Goal: Task Accomplishment & Management: Manage account settings

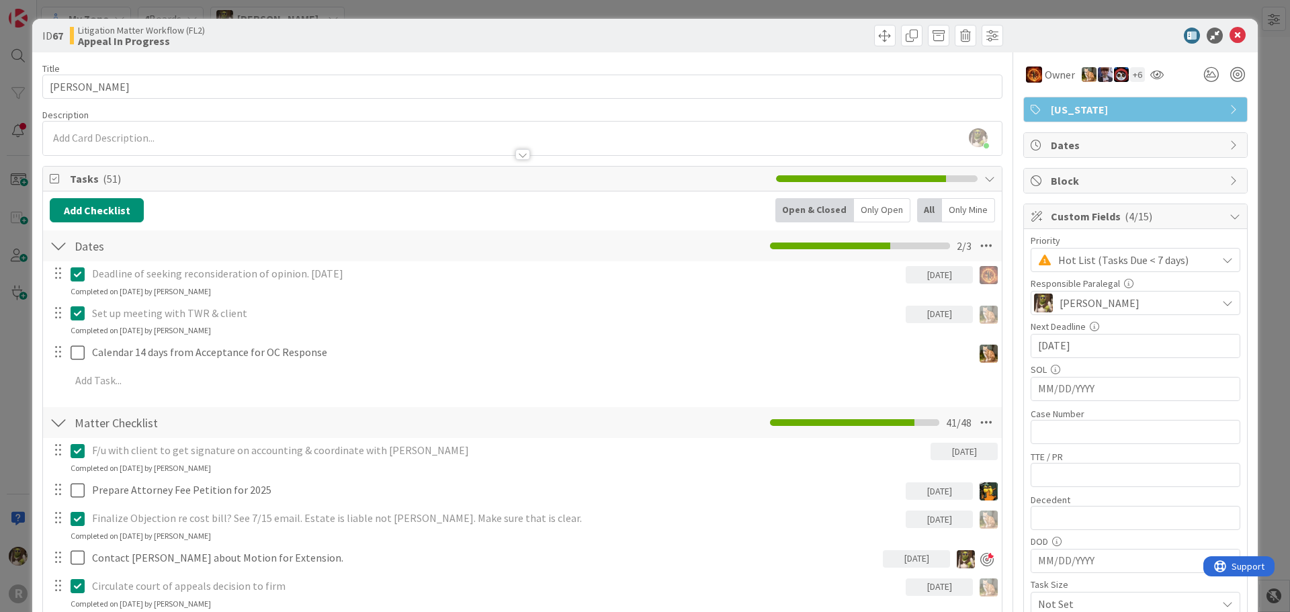
click at [1237, 34] on div at bounding box center [1129, 36] width 238 height 16
click at [1230, 37] on icon at bounding box center [1238, 36] width 16 height 16
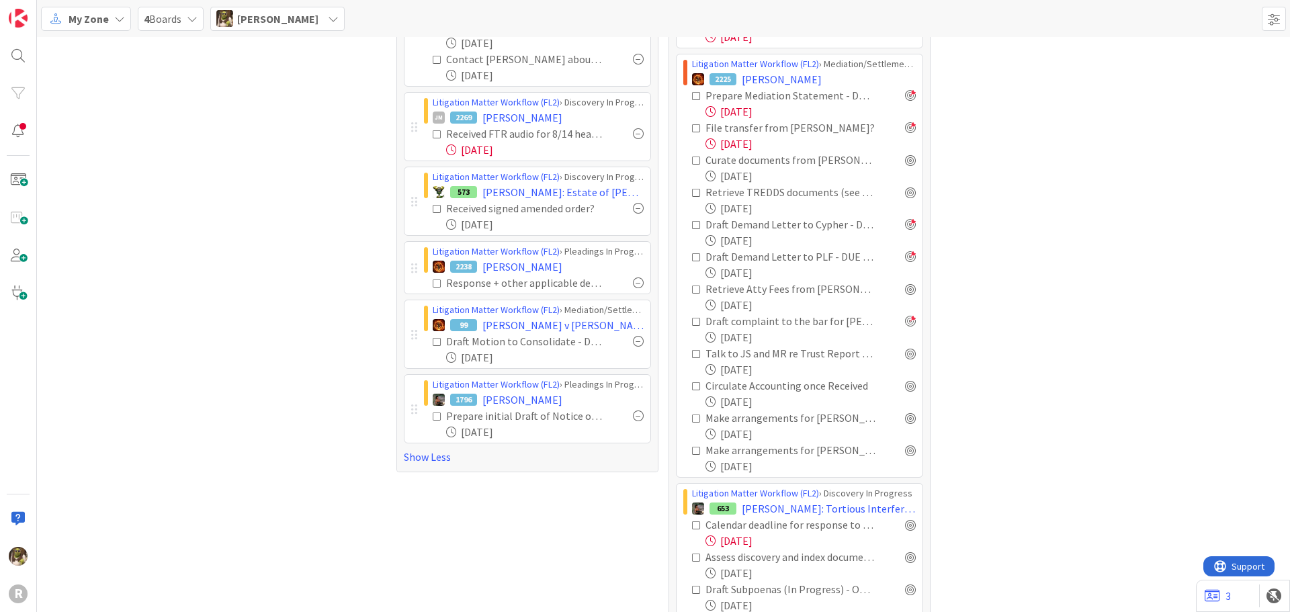
scroll to position [269, 0]
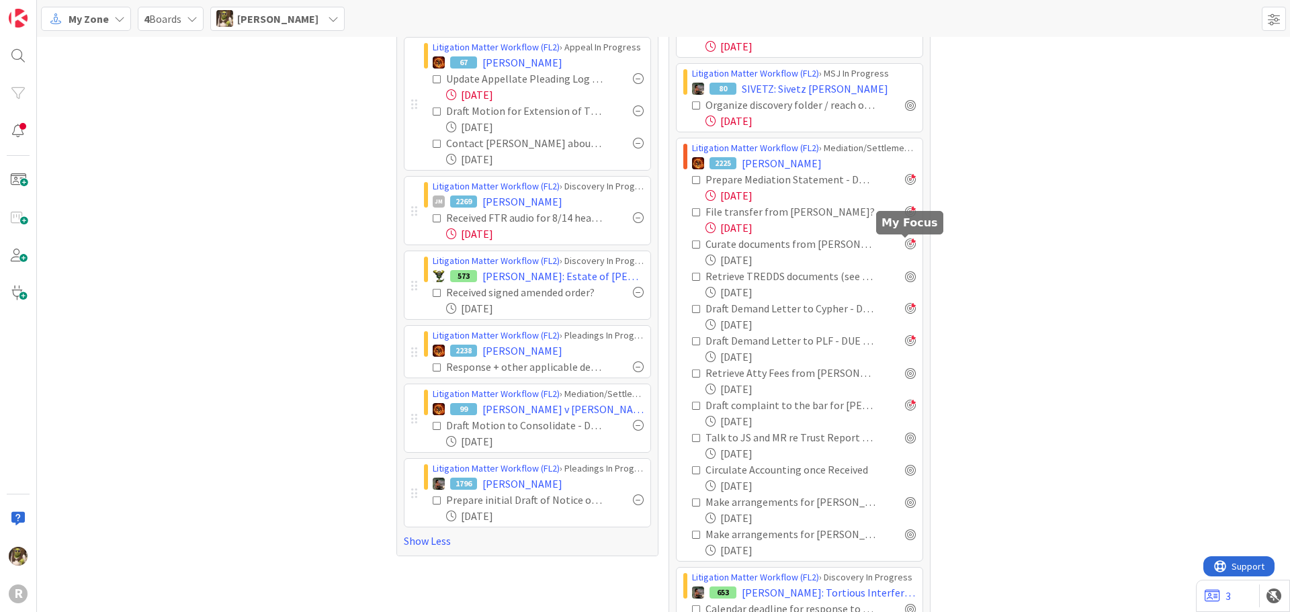
click at [909, 244] on div at bounding box center [910, 244] width 11 height 11
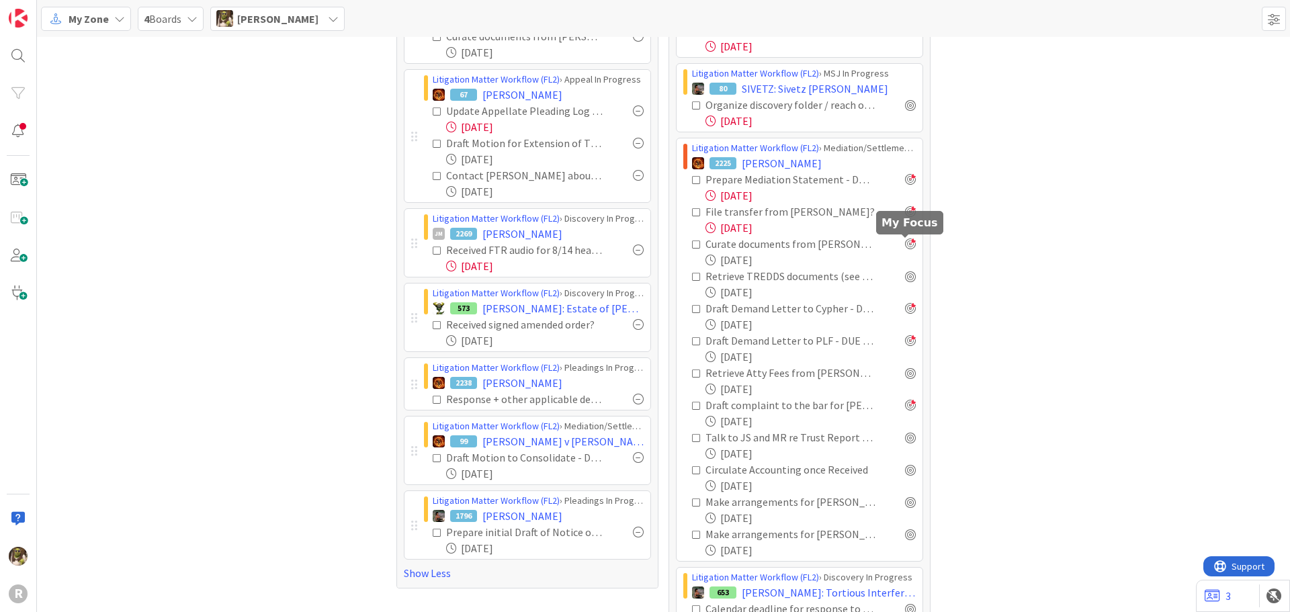
scroll to position [301, 0]
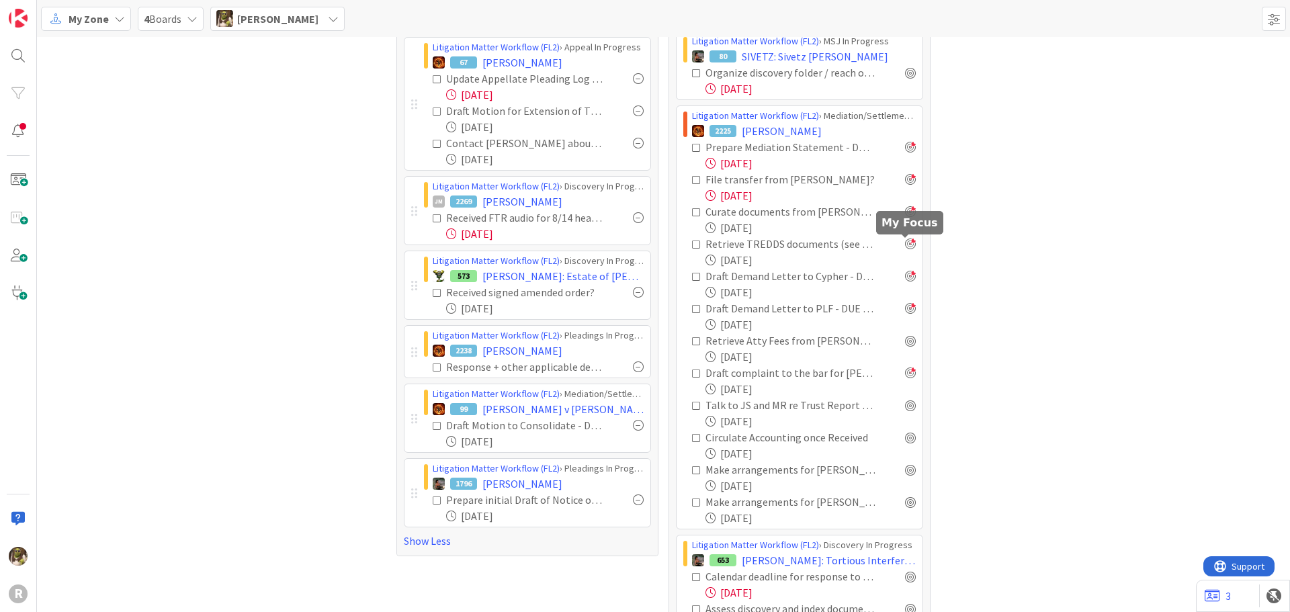
click at [905, 246] on div at bounding box center [910, 244] width 11 height 11
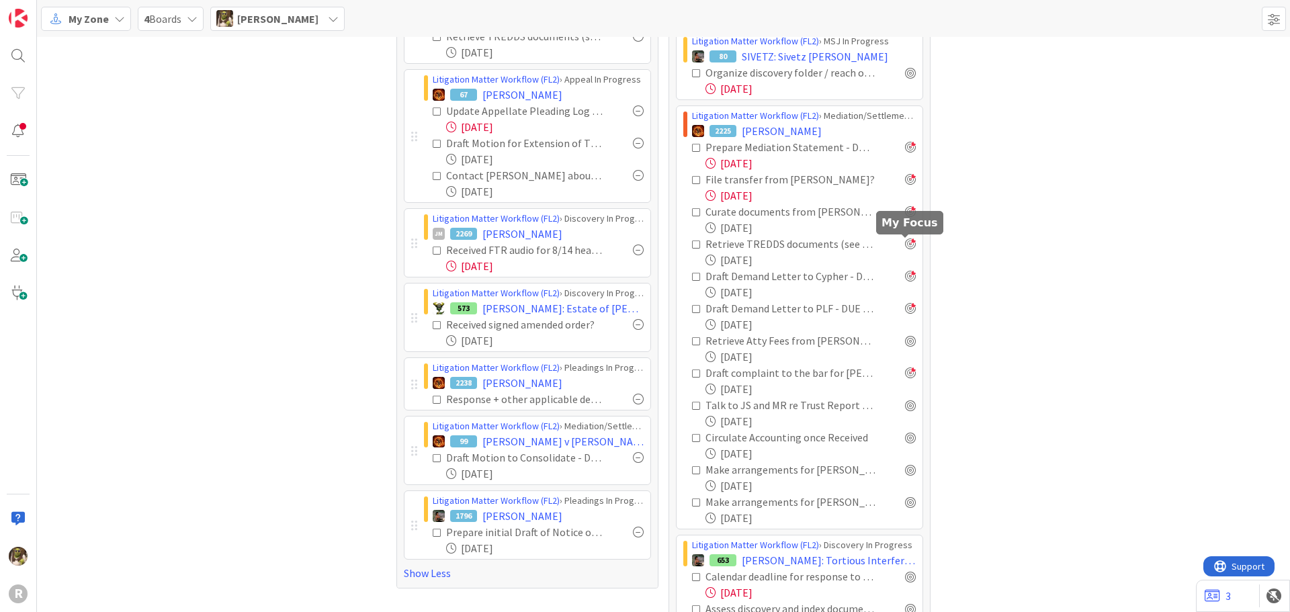
scroll to position [333, 0]
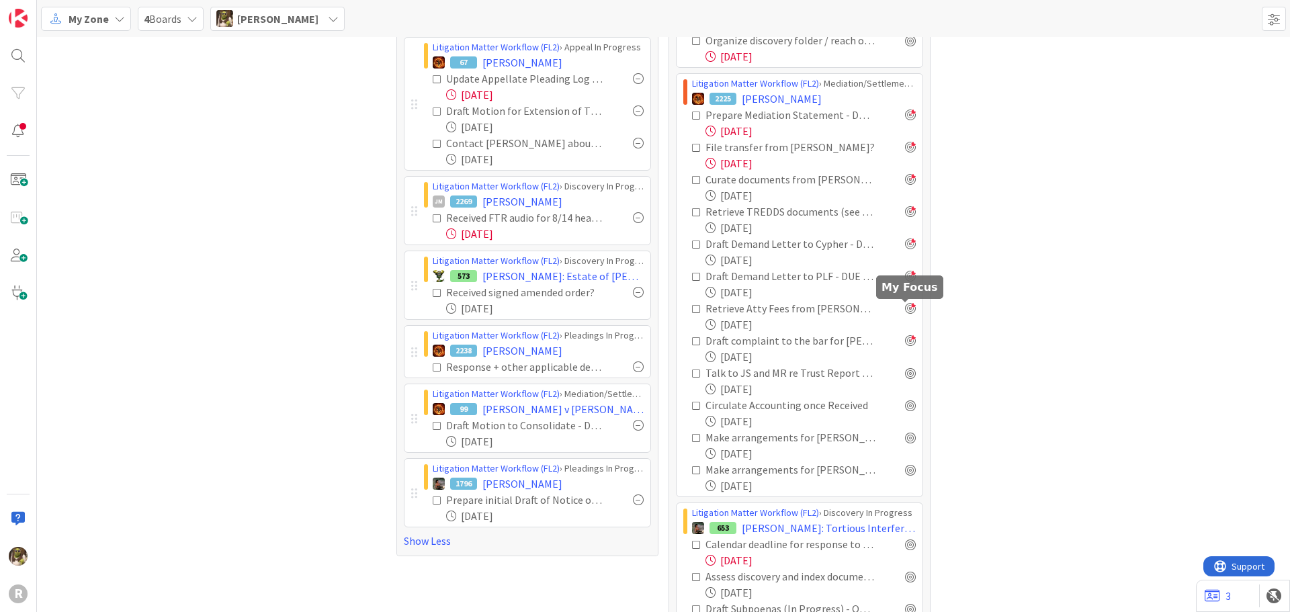
click at [905, 310] on div at bounding box center [910, 308] width 11 height 11
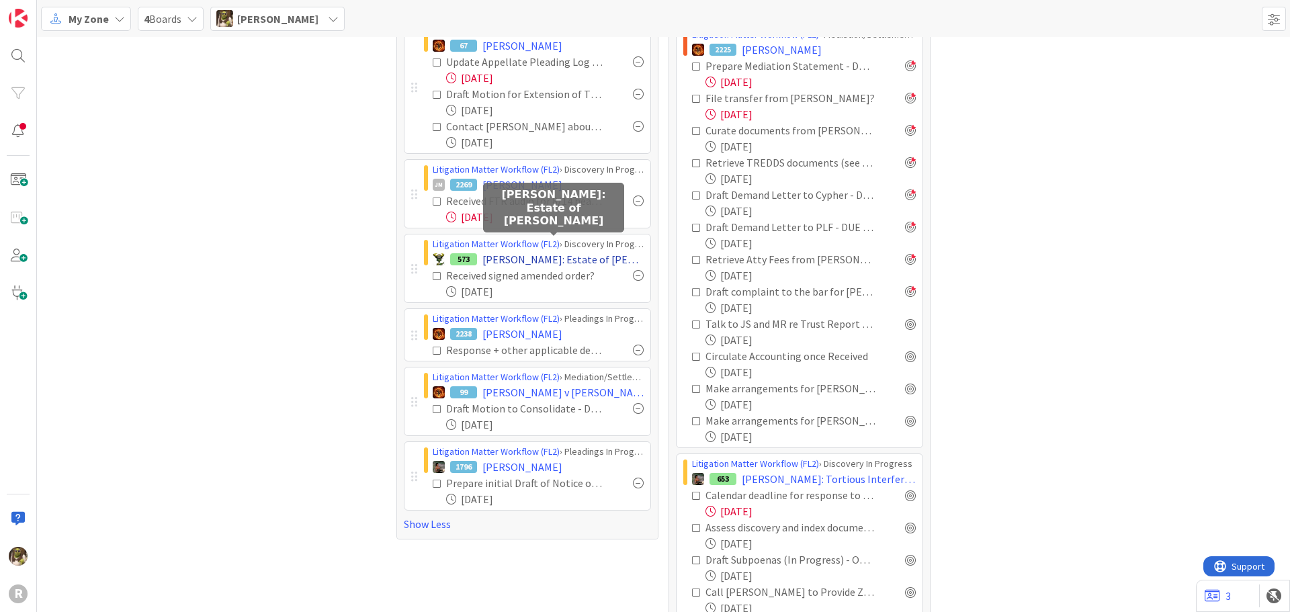
scroll to position [403, 0]
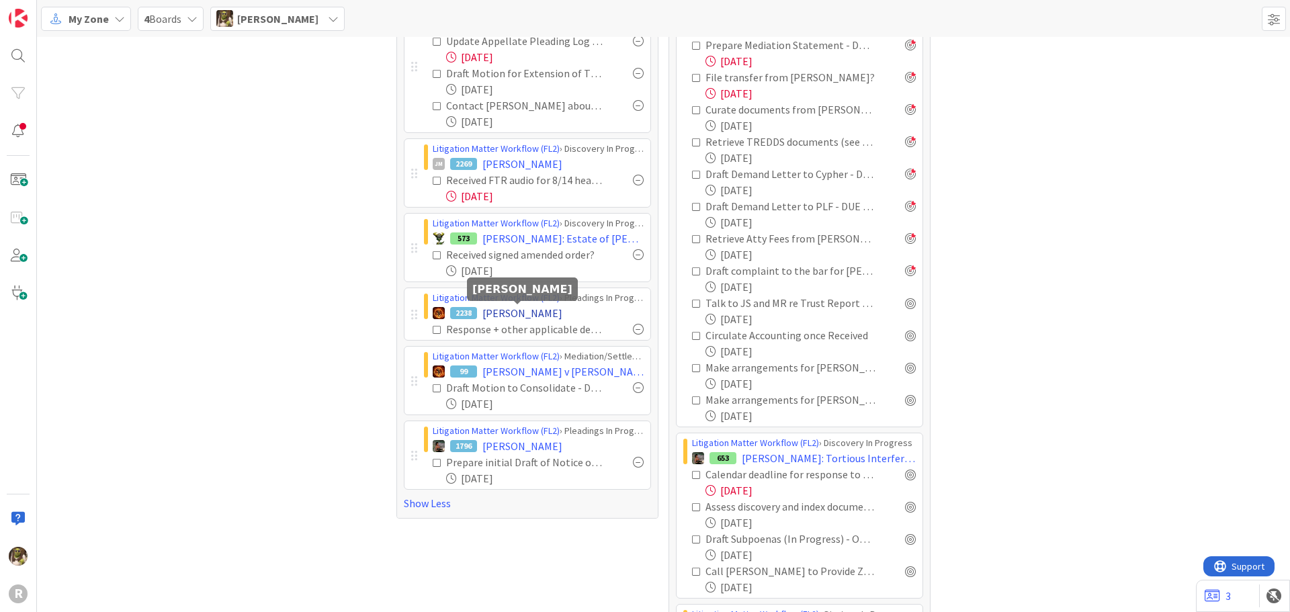
click at [526, 312] on span "[PERSON_NAME]" at bounding box center [523, 313] width 80 height 16
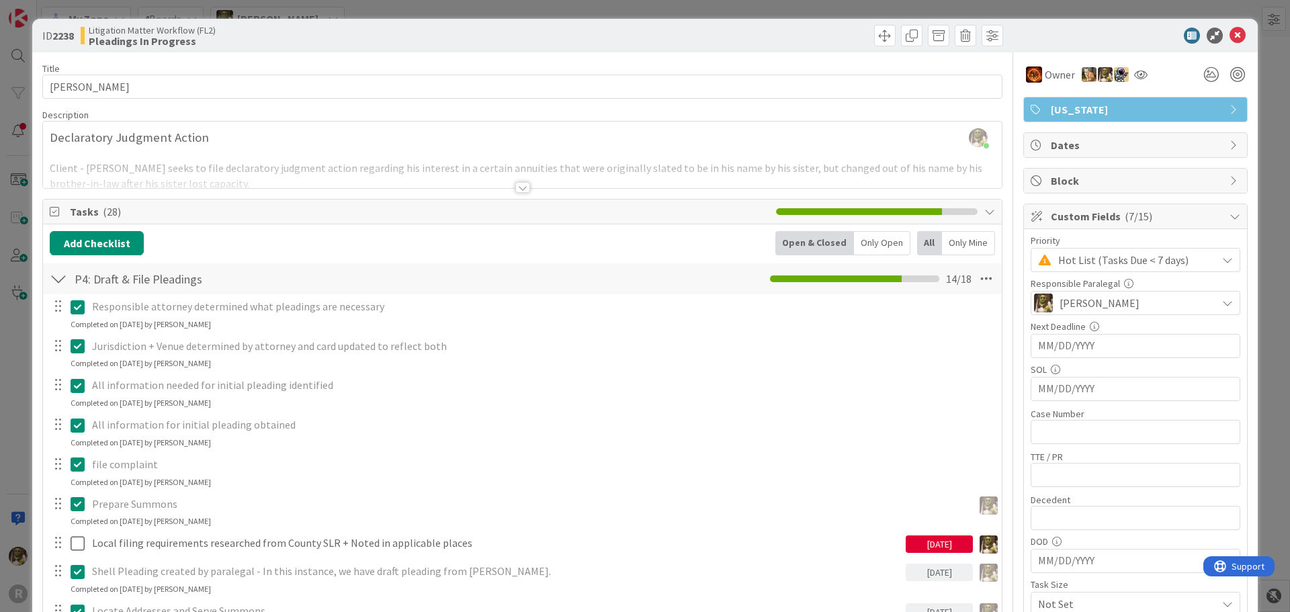
click at [519, 192] on div at bounding box center [522, 187] width 15 height 11
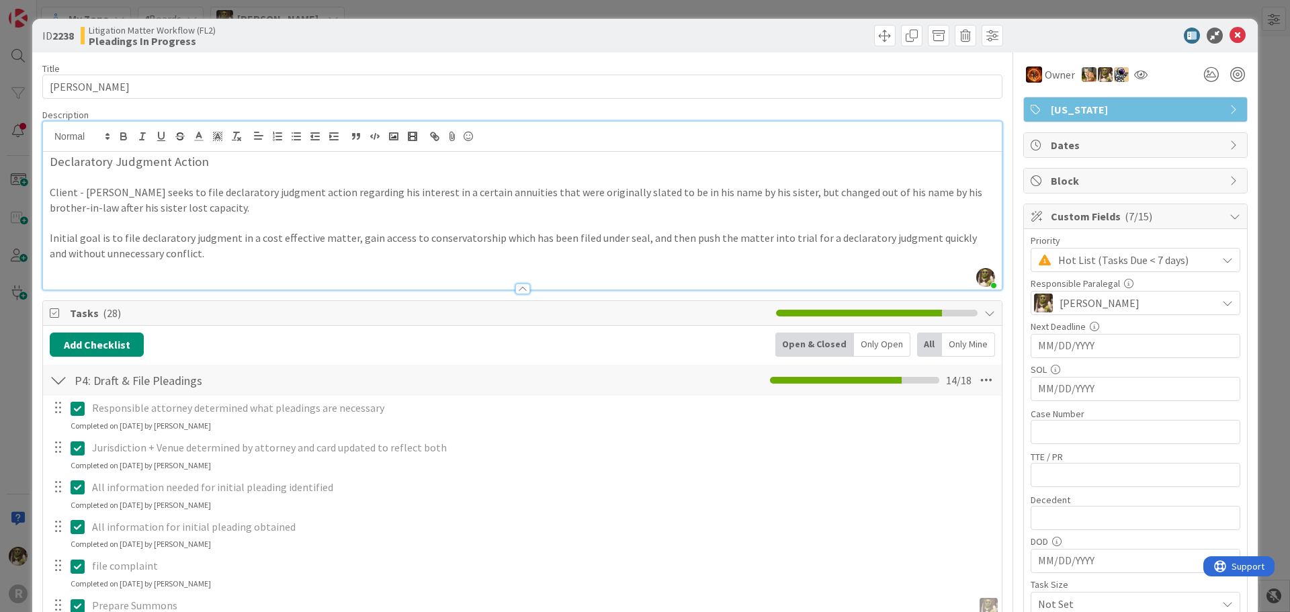
click at [522, 294] on div at bounding box center [522, 289] width 15 height 11
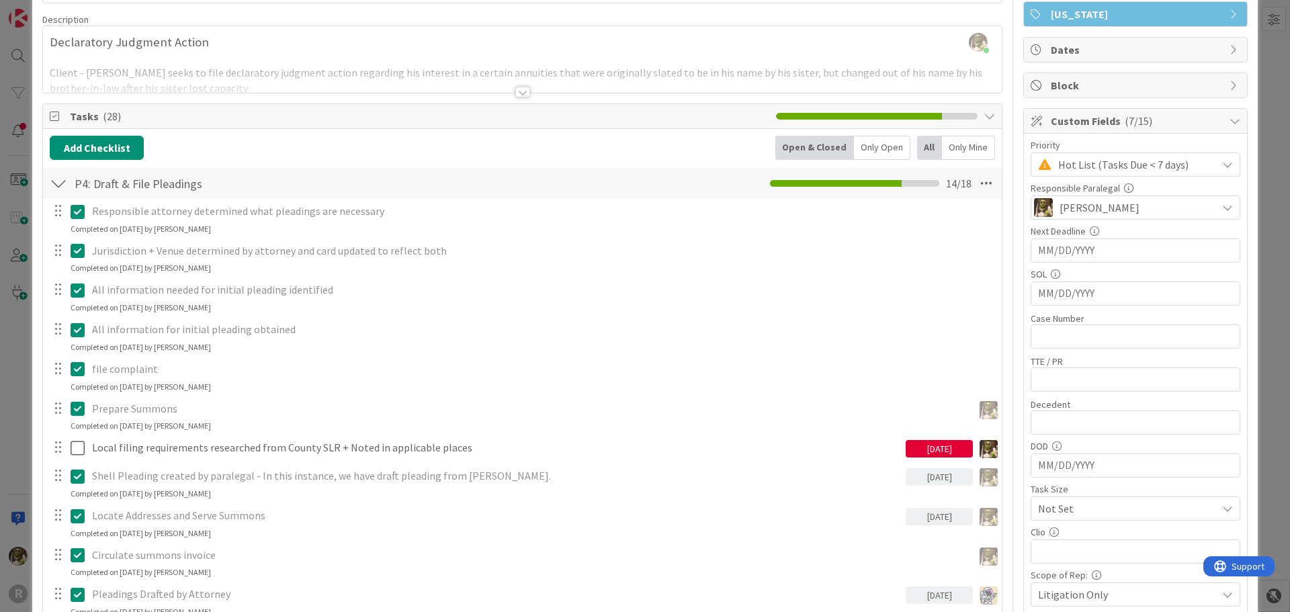
scroll to position [67, 0]
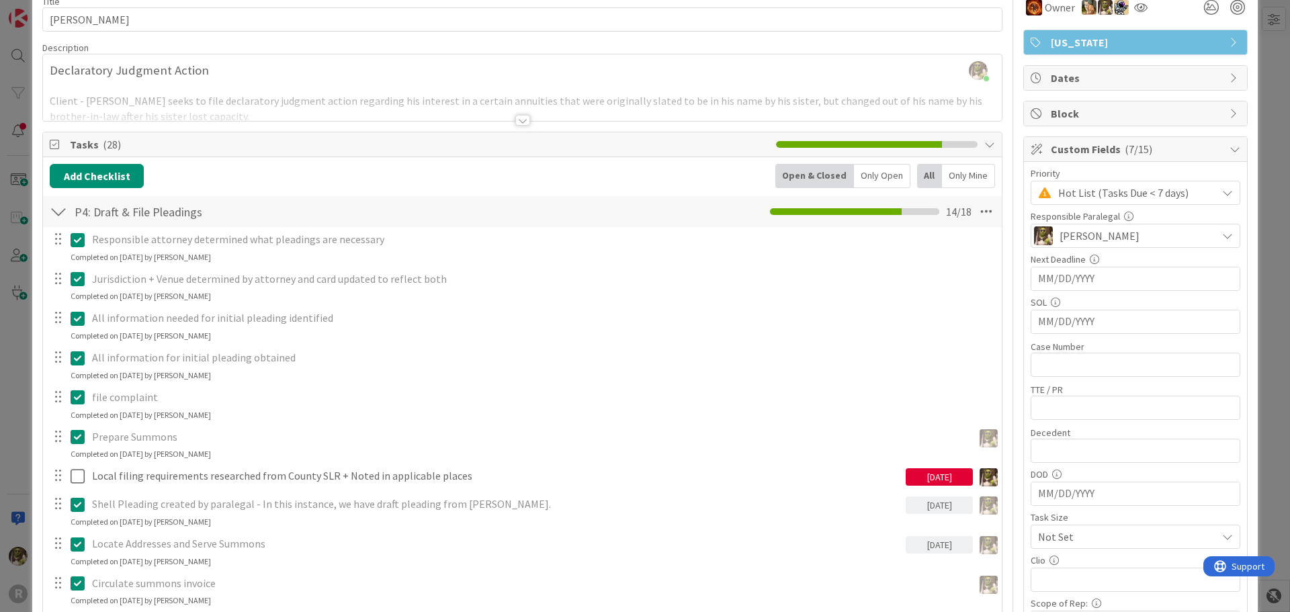
click at [872, 178] on div "Only Open" at bounding box center [882, 176] width 56 height 24
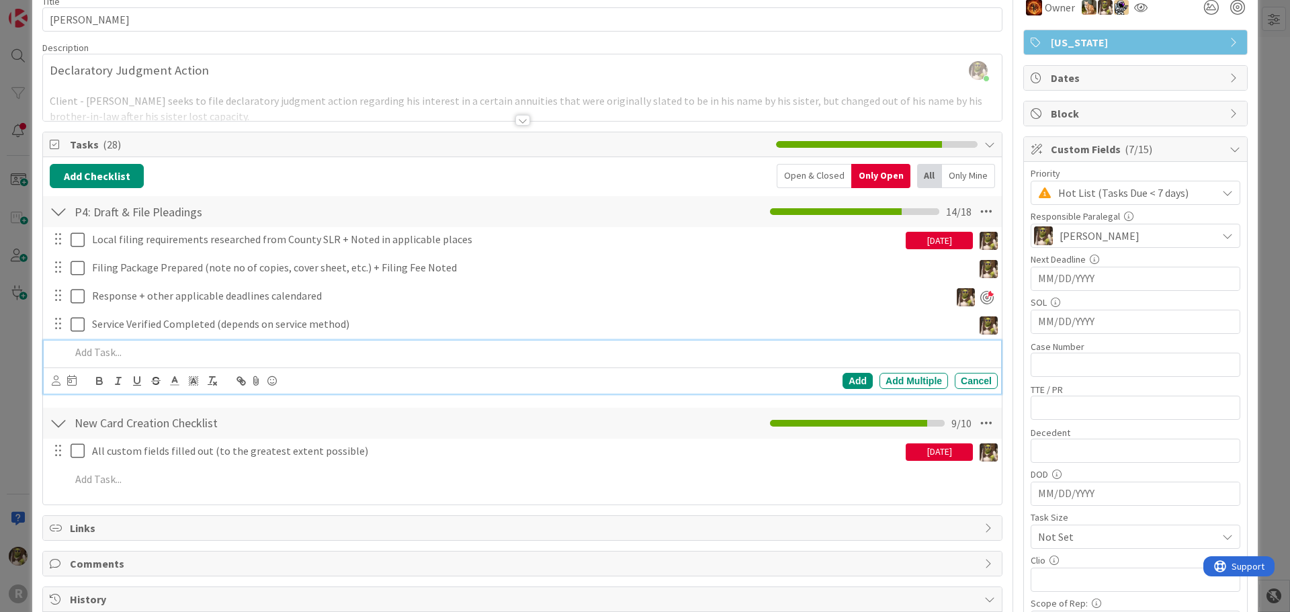
click at [154, 348] on p at bounding box center [532, 352] width 922 height 15
click at [54, 378] on icon at bounding box center [56, 381] width 9 height 10
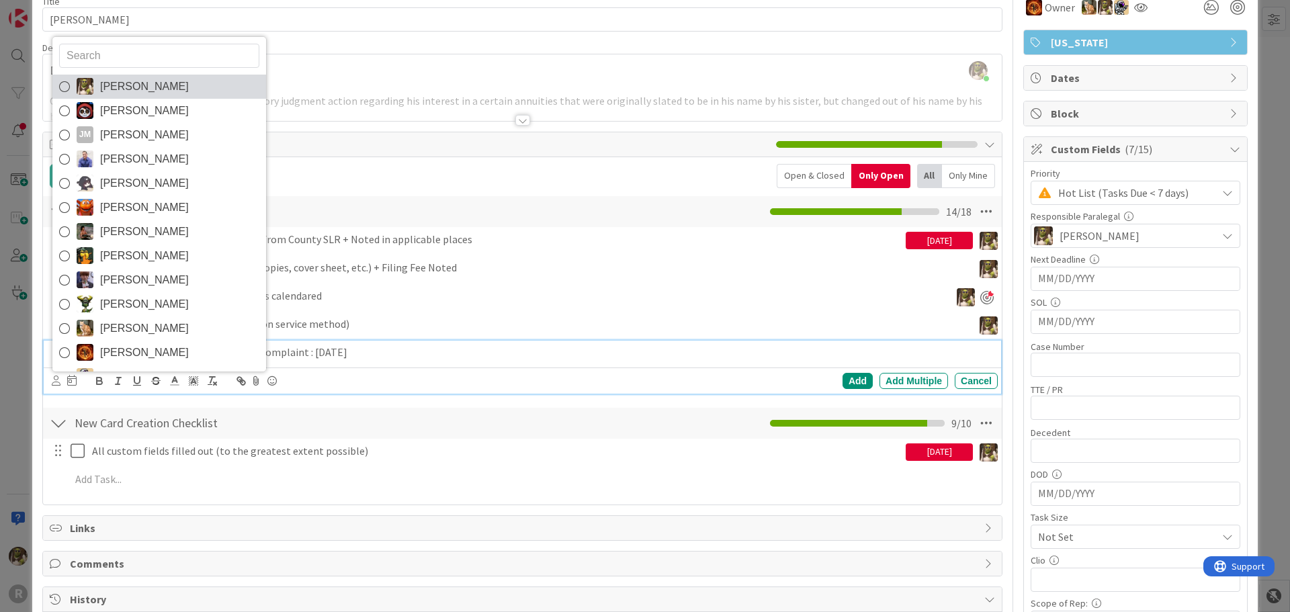
click at [88, 85] on img at bounding box center [85, 86] width 17 height 17
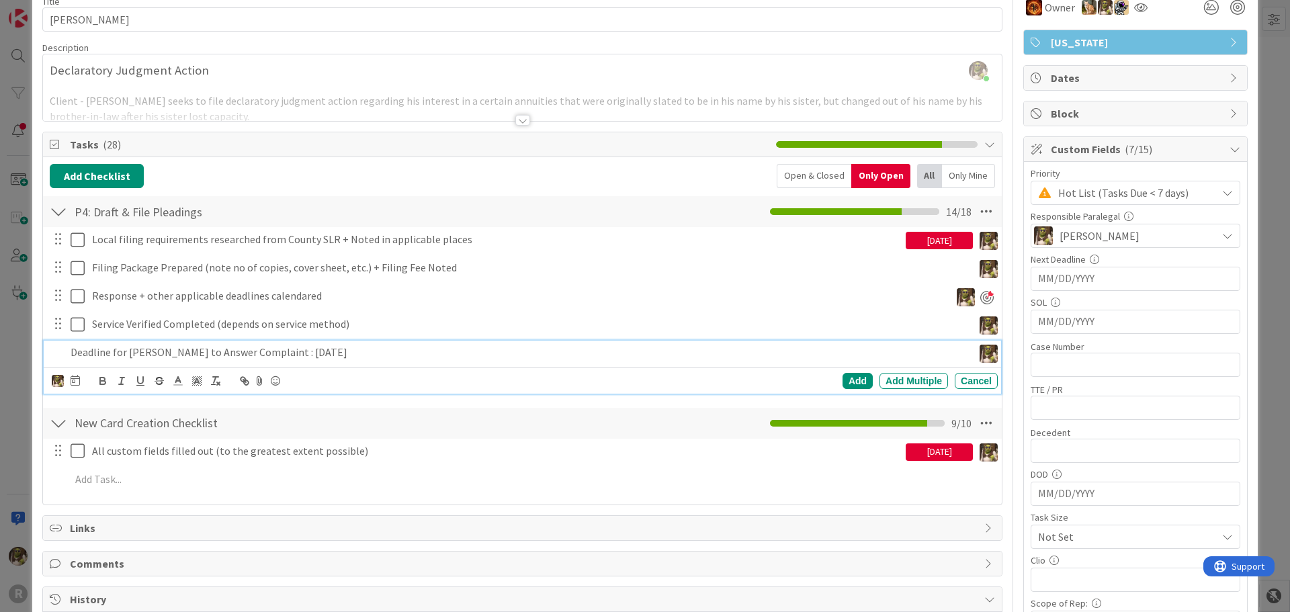
click at [75, 382] on div at bounding box center [75, 381] width 9 height 16
click at [251, 426] on icon "Move forward to switch to the next month." at bounding box center [256, 420] width 13 height 13
click at [179, 545] on td "24" at bounding box center [178, 545] width 26 height 26
click at [795, 370] on div "[PERSON_NAME] [PERSON_NAME] [PERSON_NAME] [PERSON_NAME] [PERSON_NAME] [PERSON_N…" at bounding box center [523, 381] width 958 height 26
click at [843, 375] on div "Add" at bounding box center [858, 381] width 30 height 16
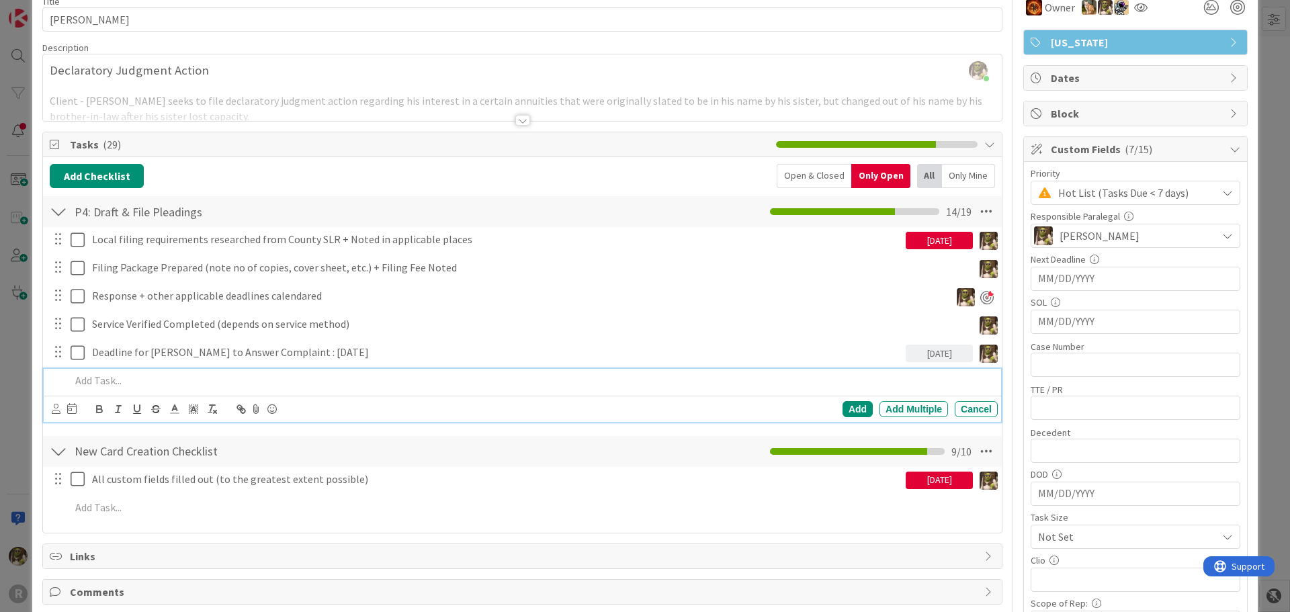
click at [135, 381] on p at bounding box center [532, 380] width 922 height 15
click at [251, 385] on p "Deadline for [PERSON_NAME] to Answer Comaplint" at bounding box center [532, 380] width 922 height 15
click at [59, 411] on icon at bounding box center [56, 409] width 9 height 10
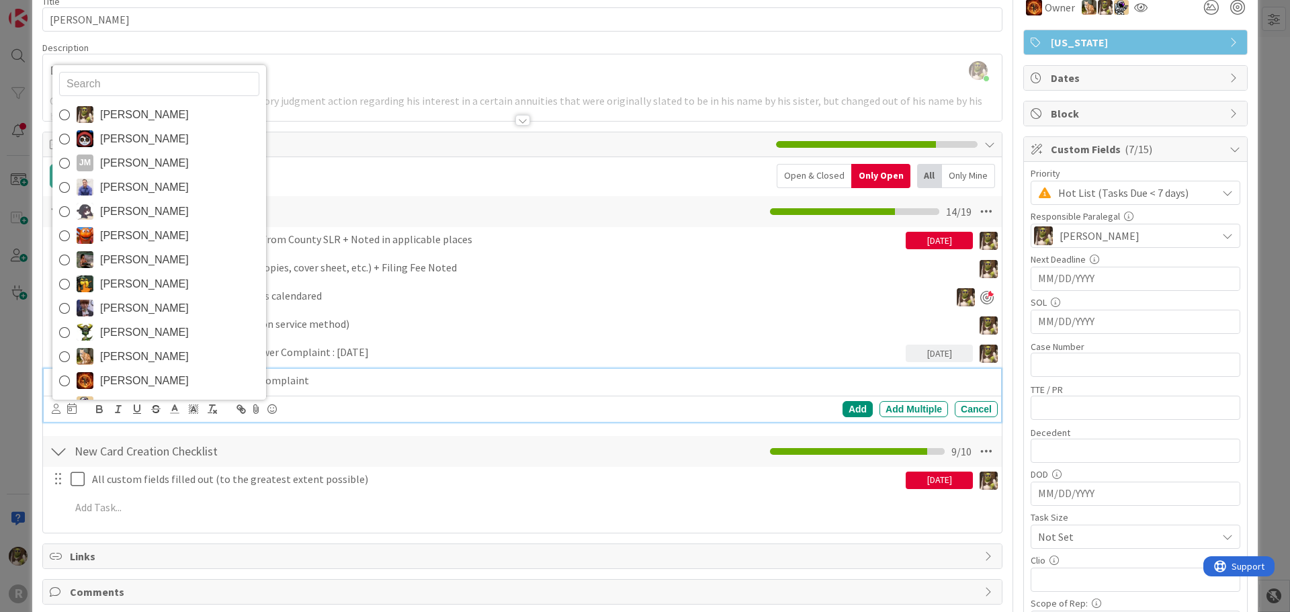
click at [341, 381] on p "Deadline for [PERSON_NAME] to Answer Complaint" at bounding box center [532, 380] width 922 height 15
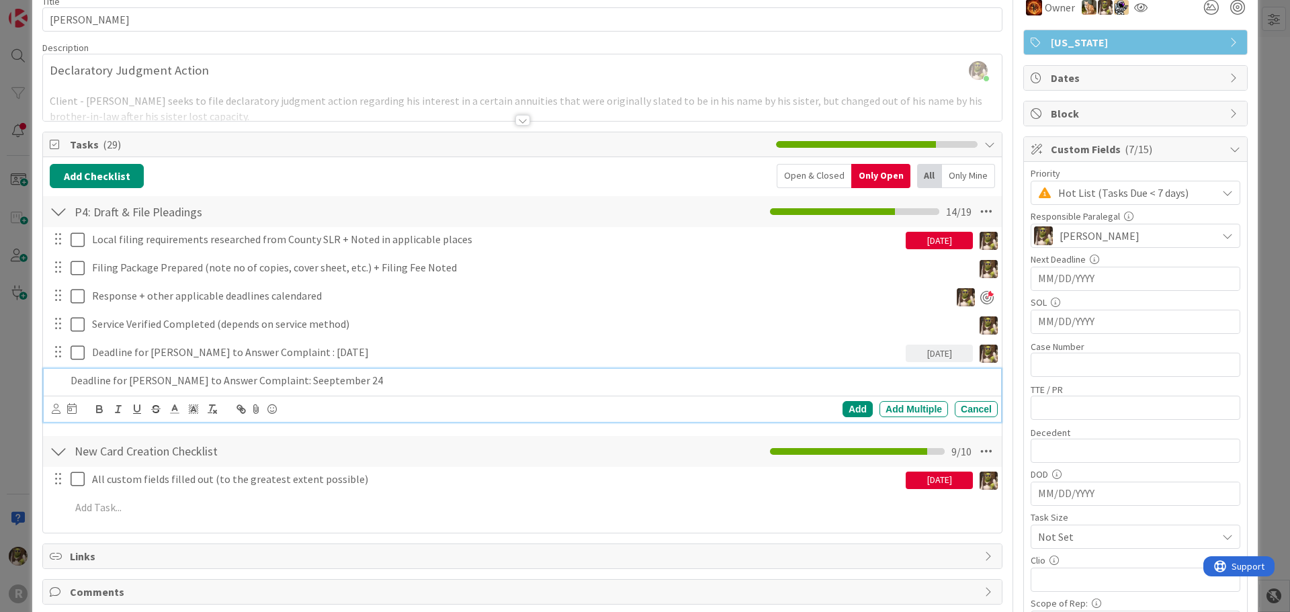
click at [280, 368] on div "Local filing requirements researched from County SLR + Noted in applicable plac…" at bounding box center [523, 327] width 946 height 200
click at [286, 372] on div "Deadline for [PERSON_NAME] to Answer Complaint: Seeptember 24" at bounding box center [531, 381] width 933 height 24
click at [58, 410] on icon at bounding box center [56, 409] width 9 height 10
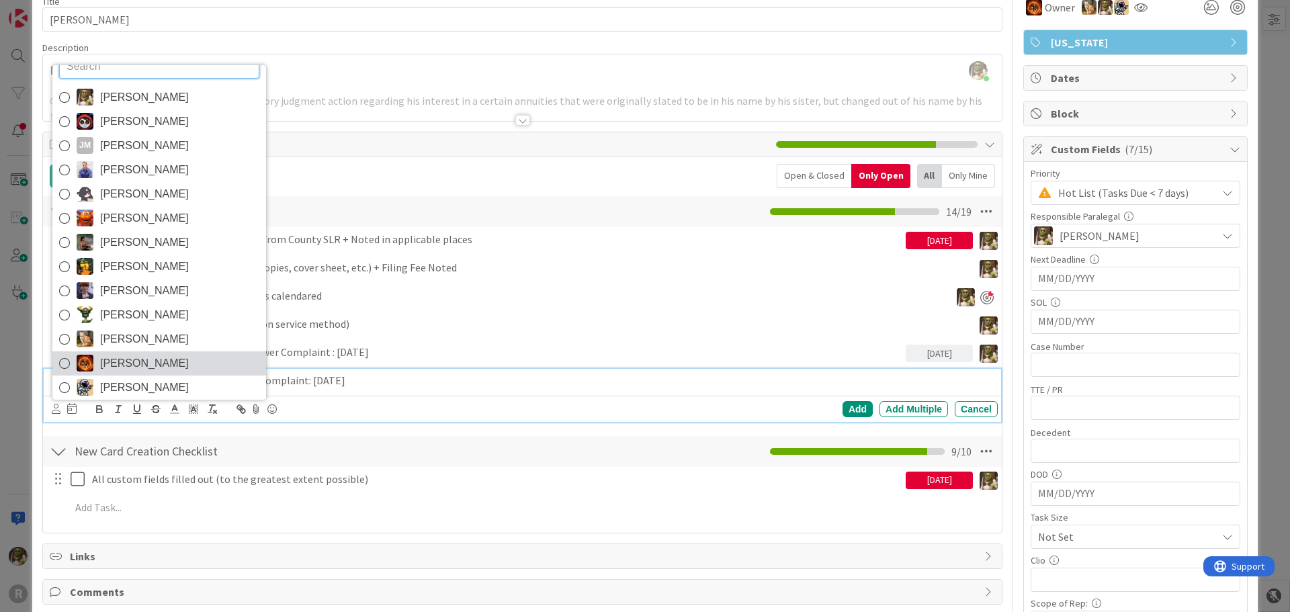
scroll to position [23, 0]
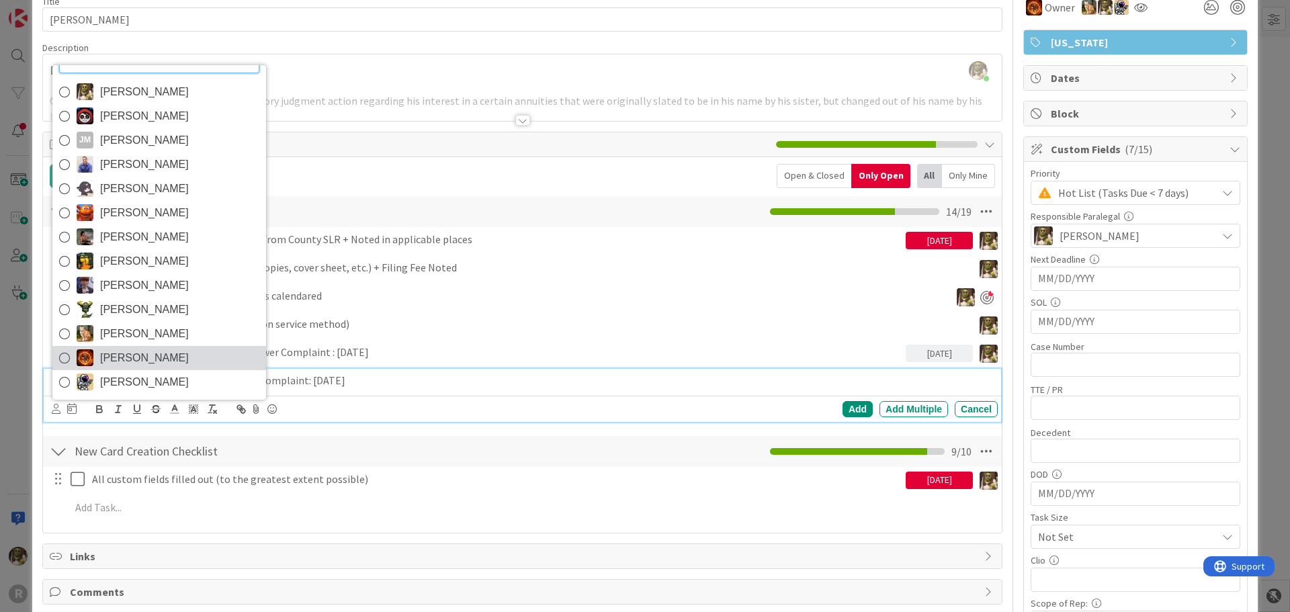
click at [158, 381] on span "[PERSON_NAME]" at bounding box center [144, 382] width 89 height 20
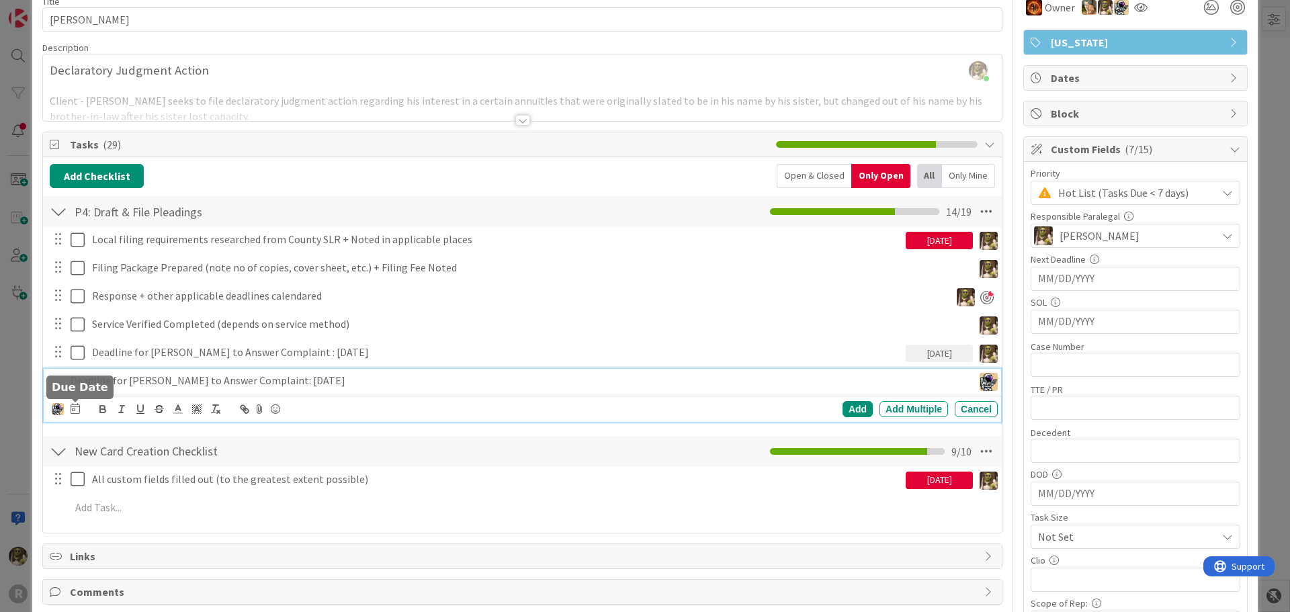
click at [75, 409] on icon at bounding box center [75, 408] width 9 height 11
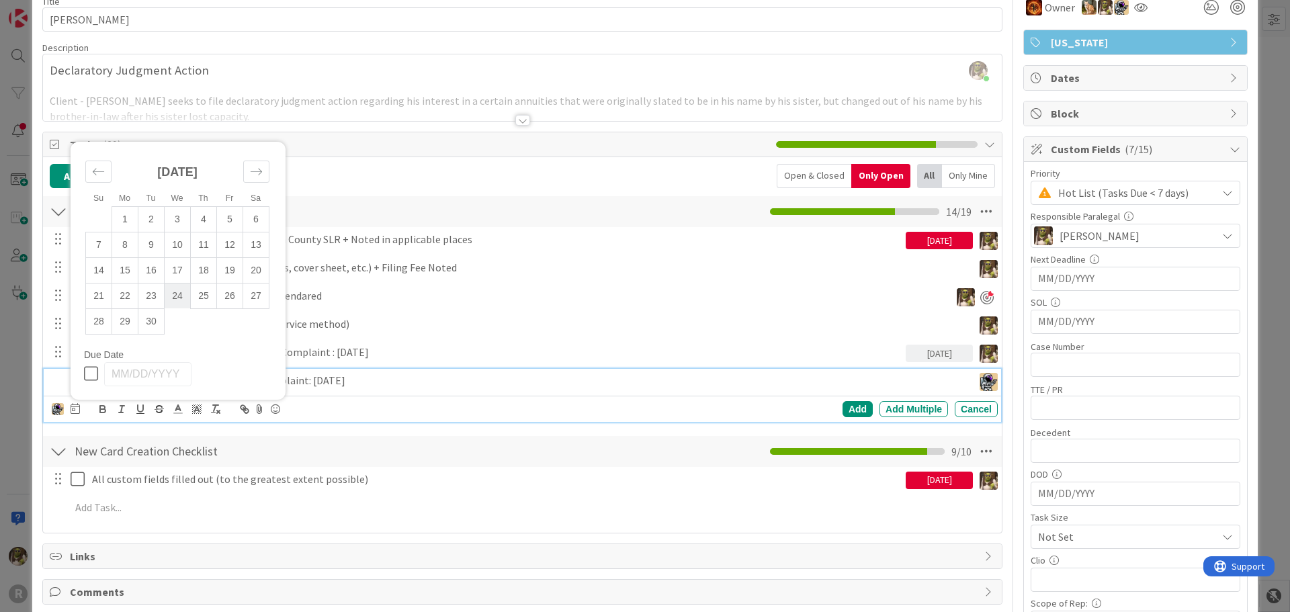
click at [176, 290] on td "24" at bounding box center [178, 296] width 26 height 26
click at [849, 407] on div "Add" at bounding box center [858, 409] width 30 height 16
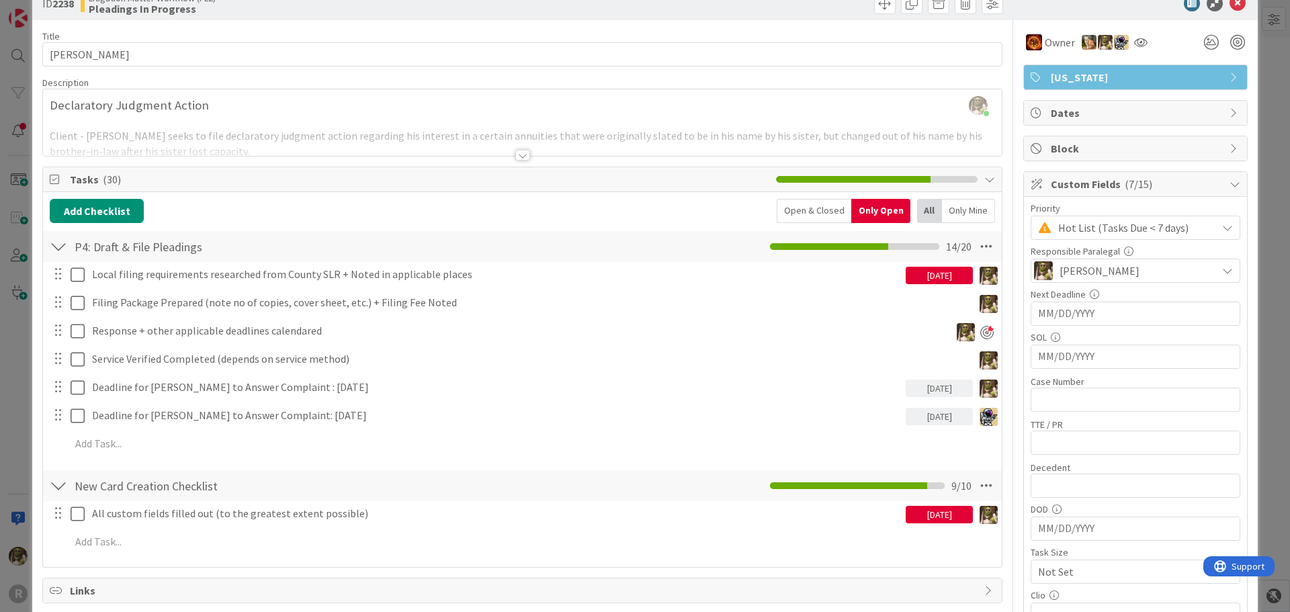
scroll to position [0, 0]
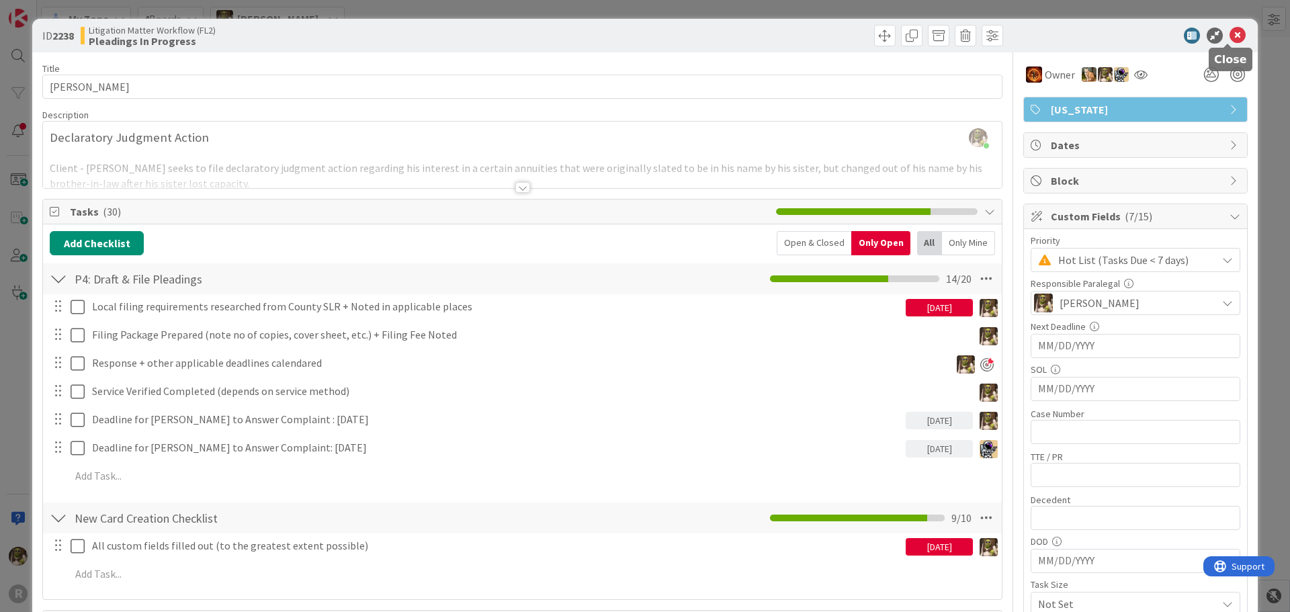
click at [1231, 29] on icon at bounding box center [1238, 36] width 16 height 16
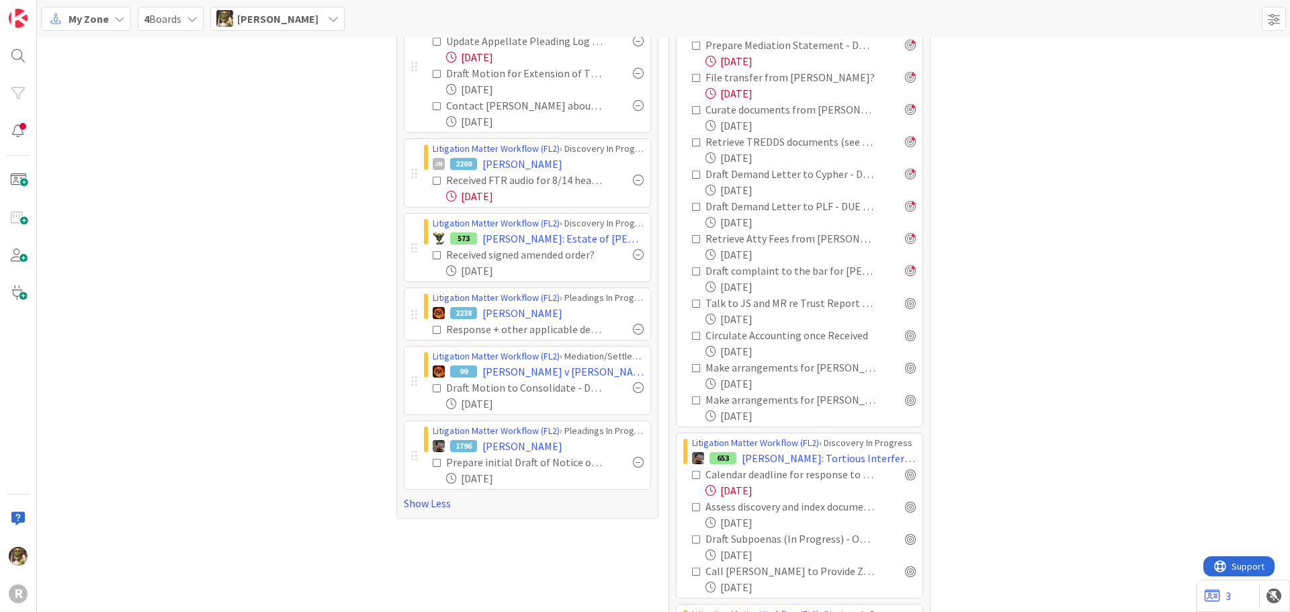
click at [1014, 133] on div "Focus 16 Litigation Matter Workflow (FL2) › Mediation/Settlement Queue 2225 [PE…" at bounding box center [663, 419] width 1253 height 1571
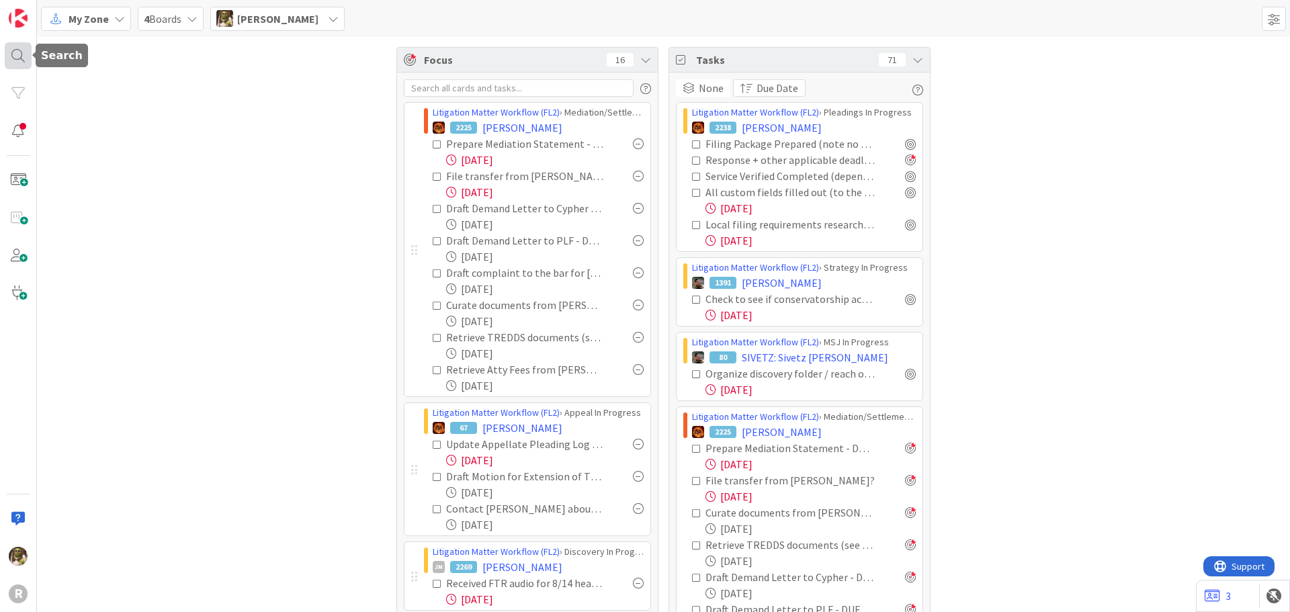
click at [22, 60] on div at bounding box center [18, 55] width 27 height 27
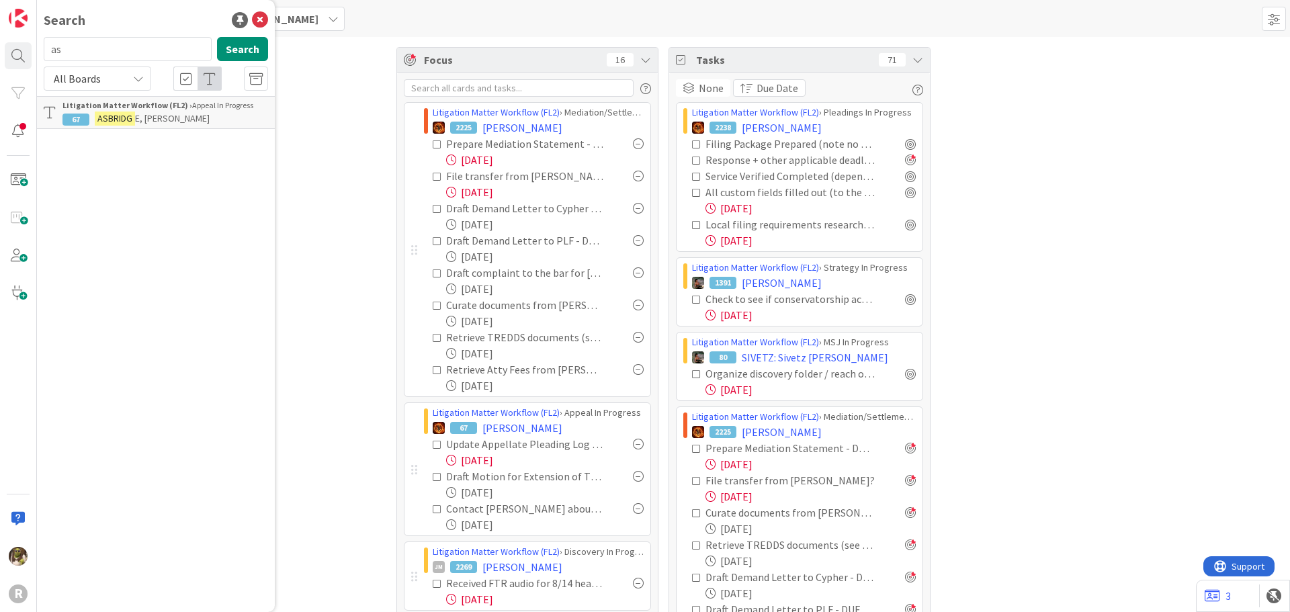
type input "a"
type input "[PERSON_NAME]"
click at [138, 115] on mark "[PERSON_NAME]" at bounding box center [130, 119] width 71 height 14
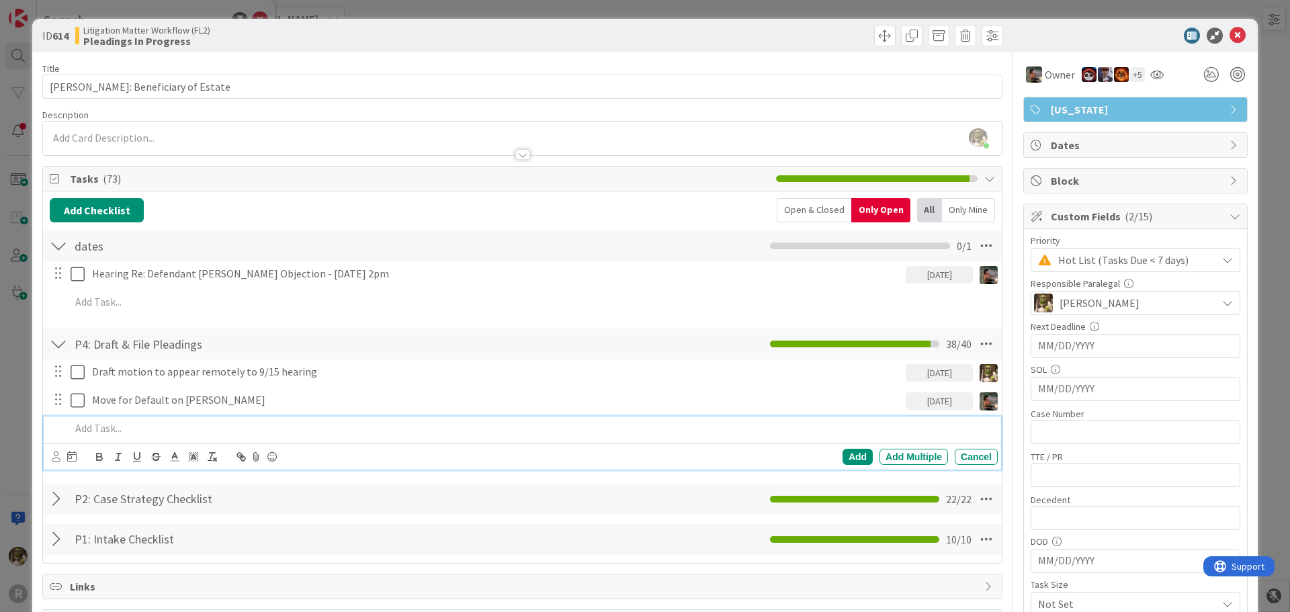
click at [97, 430] on p at bounding box center [532, 428] width 922 height 15
click at [970, 459] on div "Cancel" at bounding box center [976, 457] width 43 height 16
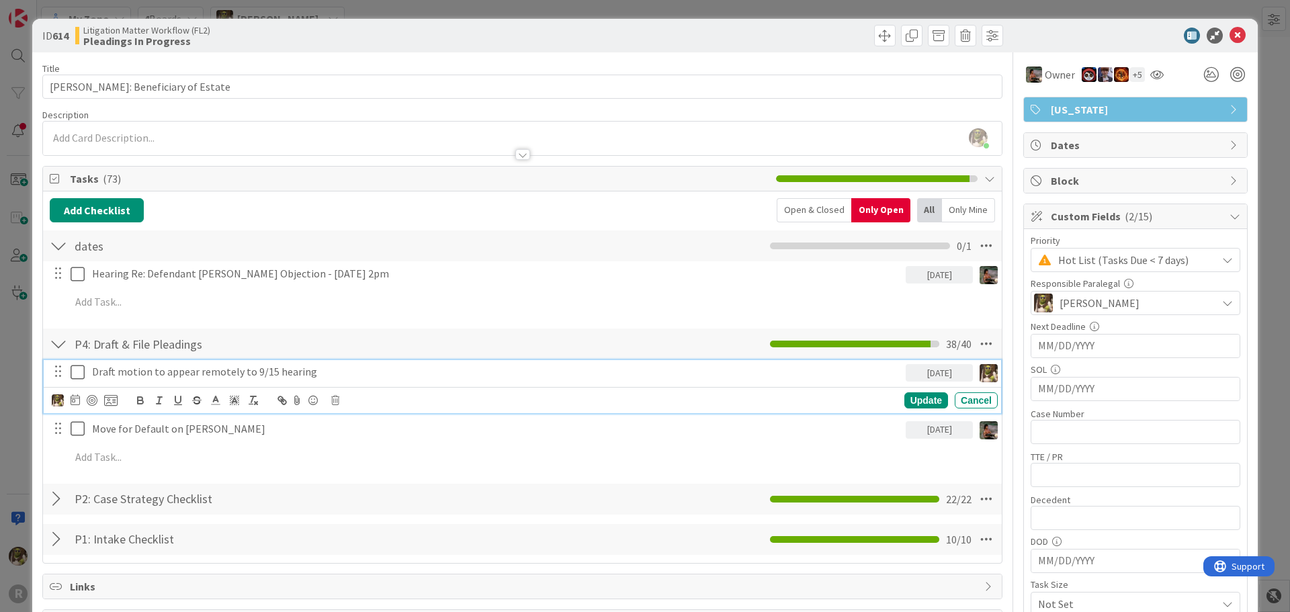
click at [374, 371] on p "Draft motion to appear remotely to 9/15 hearing" at bounding box center [496, 371] width 808 height 15
click at [1233, 38] on icon at bounding box center [1238, 36] width 16 height 16
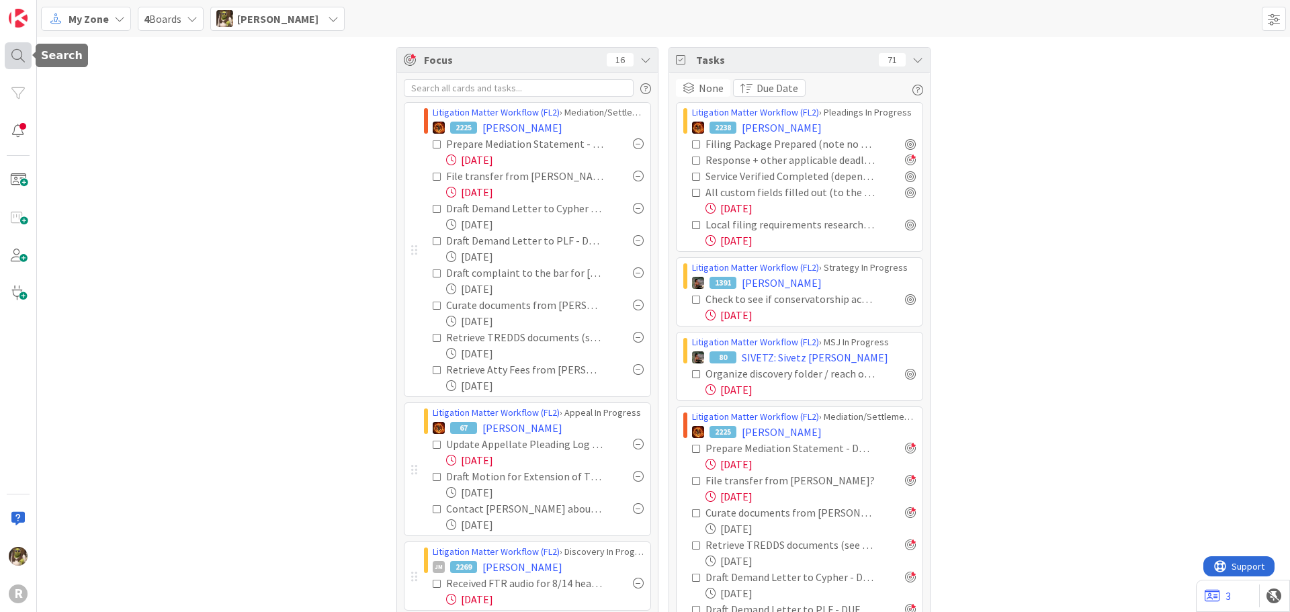
click at [11, 54] on div at bounding box center [18, 55] width 27 height 27
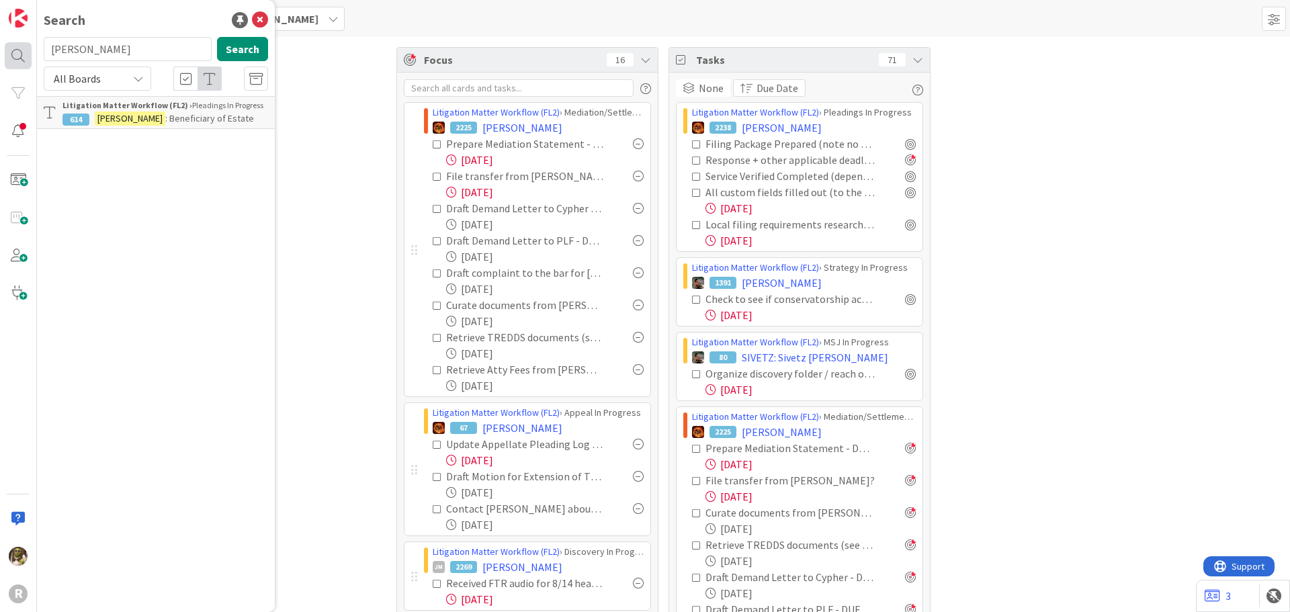
drag, startPoint x: 95, startPoint y: 54, endPoint x: 29, endPoint y: 58, distance: 66.7
click at [32, 58] on div "R Search [PERSON_NAME] Search All Boards Litigation Matter Workflow (FL2) › Ple…" at bounding box center [18, 306] width 37 height 612
type input "[PERSON_NAME]"
click at [184, 109] on div "Litigation Matter Workflow (FL2) › Appeal In Progress" at bounding box center [165, 105] width 206 height 12
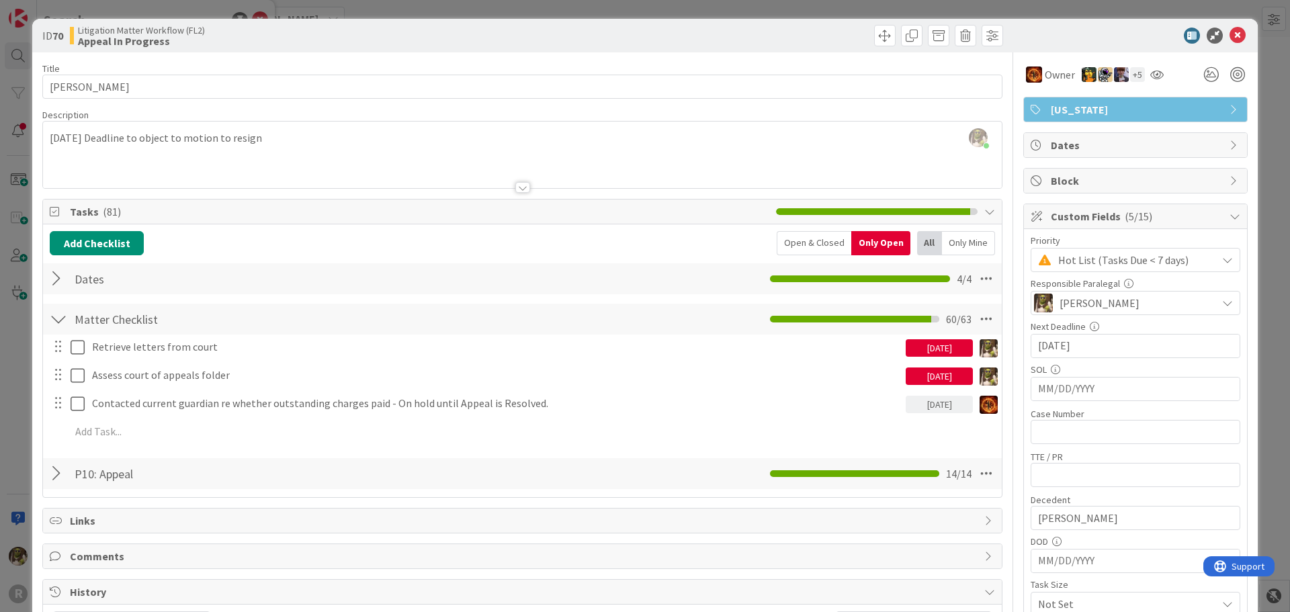
click at [58, 272] on div at bounding box center [58, 279] width 17 height 24
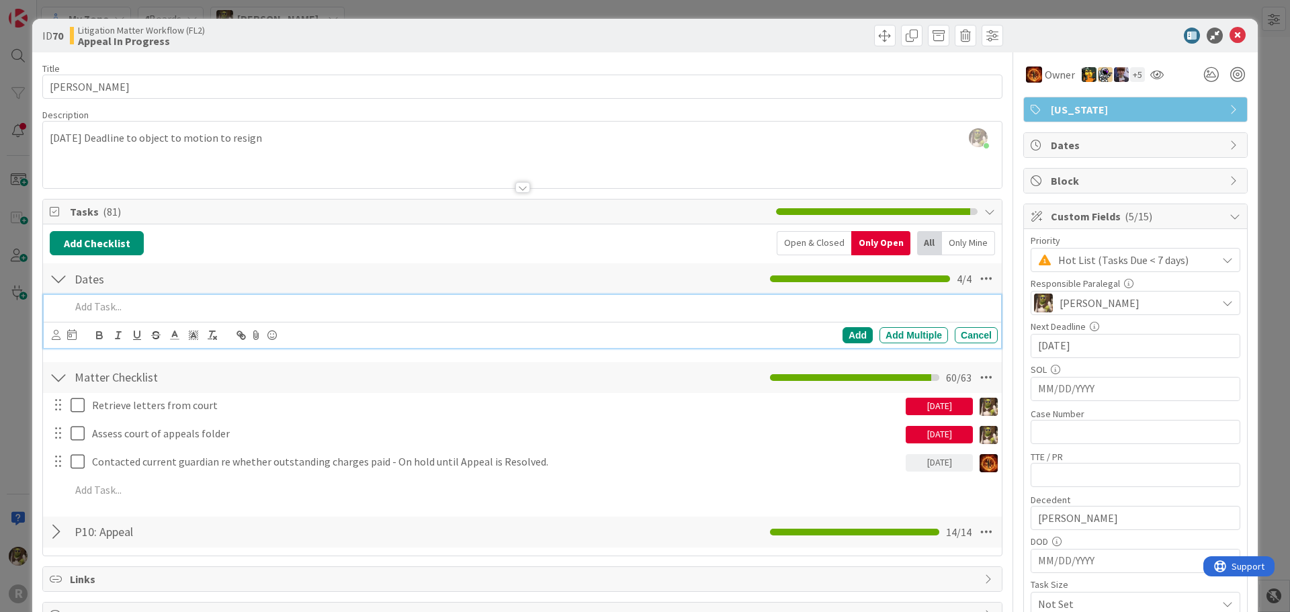
click at [118, 312] on p at bounding box center [532, 306] width 922 height 15
click at [59, 333] on icon at bounding box center [56, 335] width 9 height 10
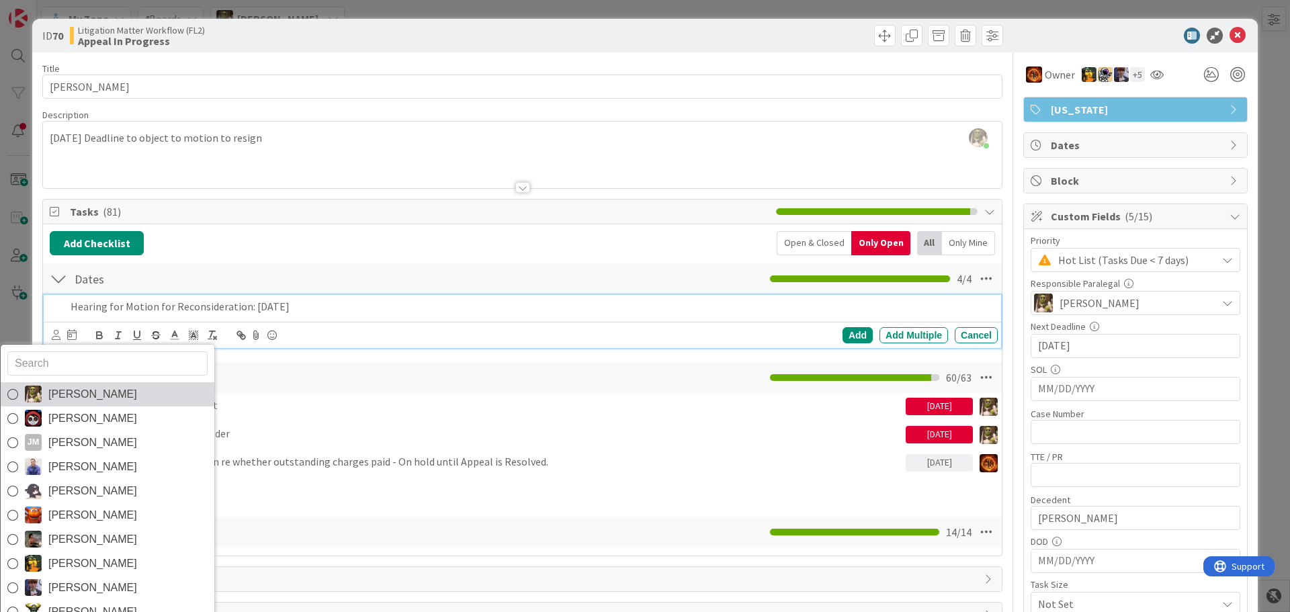
click at [56, 392] on span "[PERSON_NAME]" at bounding box center [92, 394] width 89 height 20
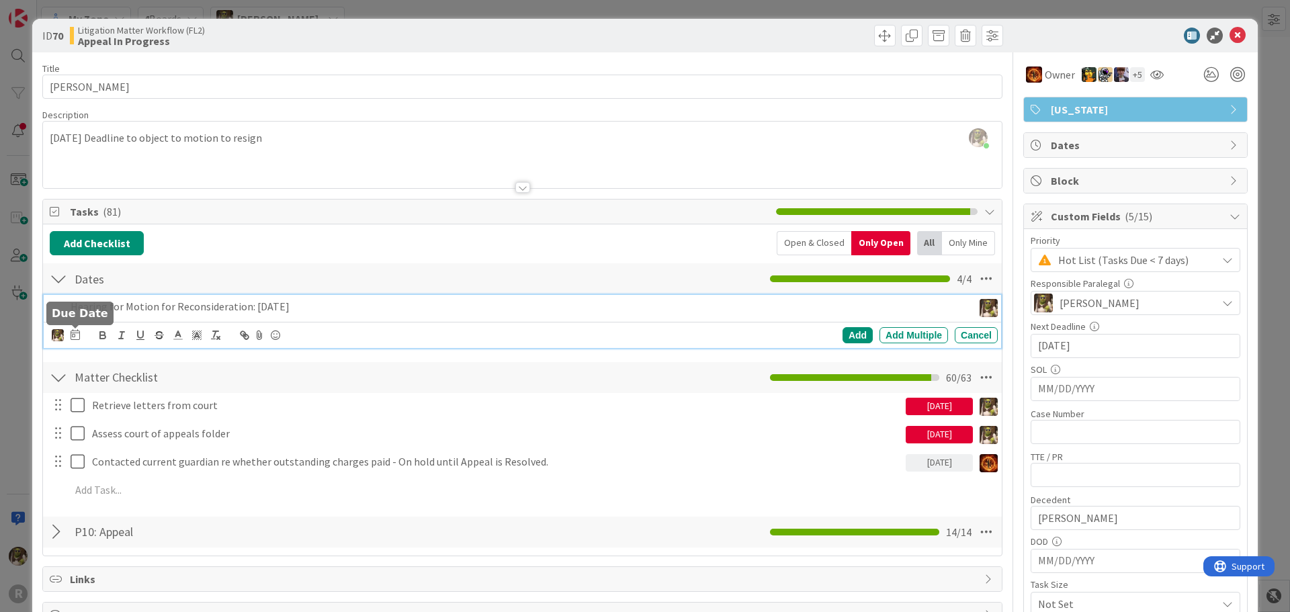
click at [76, 333] on icon at bounding box center [75, 334] width 9 height 11
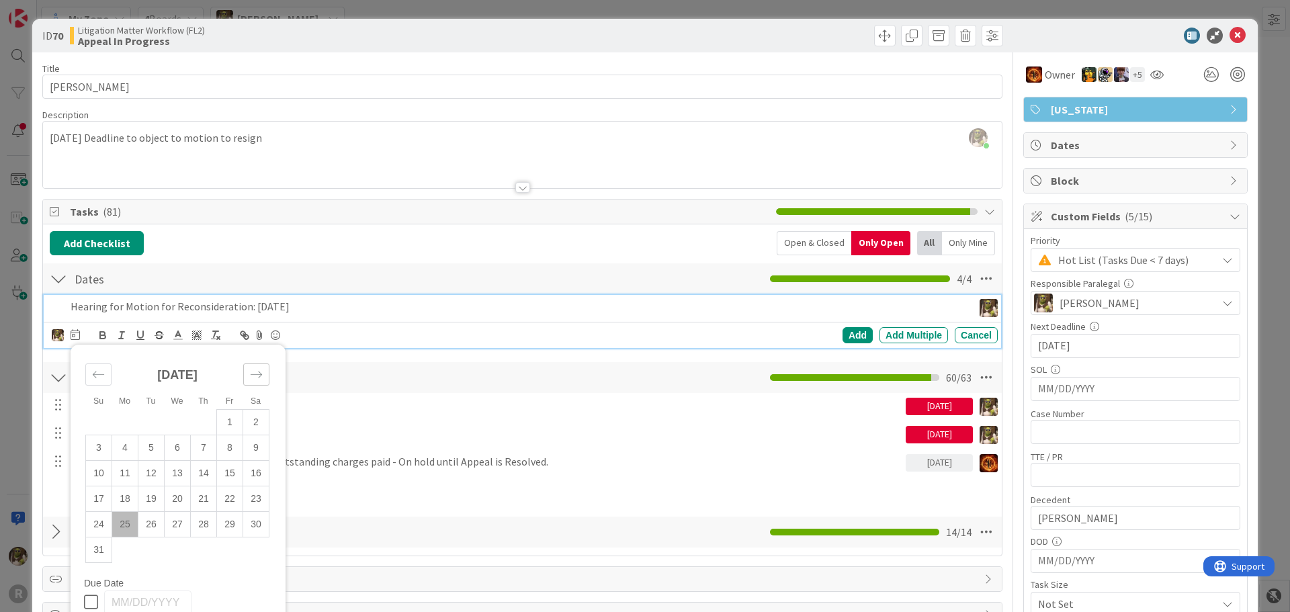
click at [263, 370] on div "Move forward to switch to the next month." at bounding box center [256, 375] width 26 height 22
click at [156, 528] on td "28" at bounding box center [151, 524] width 26 height 26
click at [860, 334] on div "Add" at bounding box center [858, 335] width 30 height 16
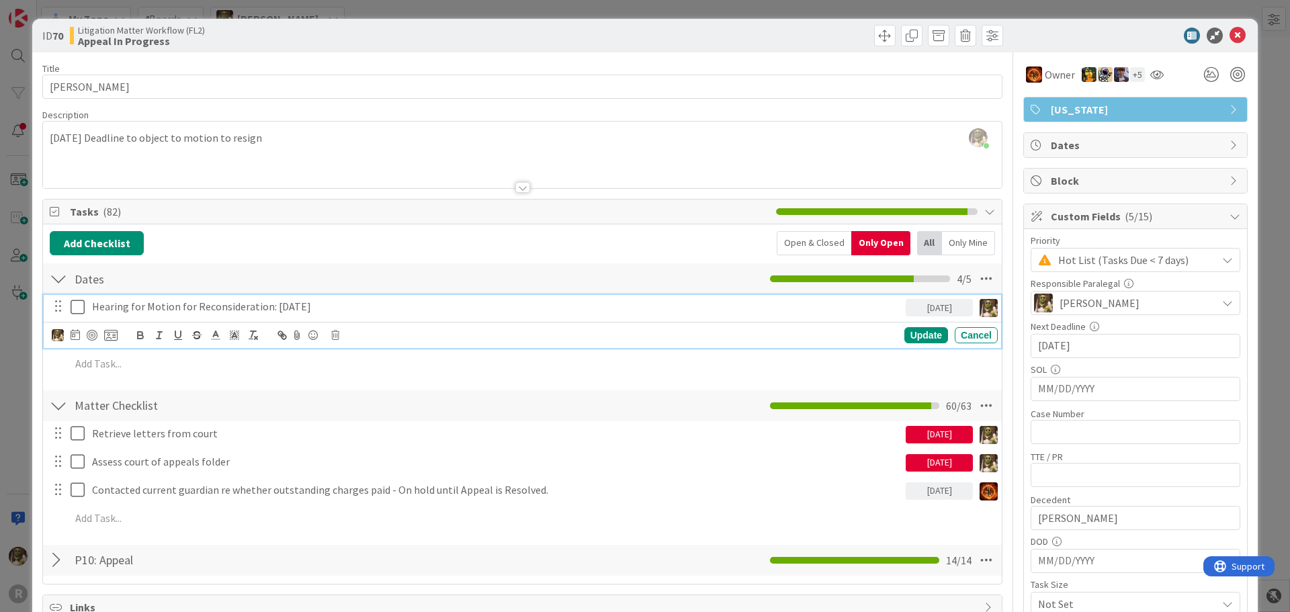
drag, startPoint x: 339, startPoint y: 305, endPoint x: 87, endPoint y: 310, distance: 251.4
click at [87, 310] on div "Hearing for Motion for Reconsideration: [DATE]" at bounding box center [496, 307] width 819 height 24
copy p "Hearing for Motion for Reconsideration: [DATE]"
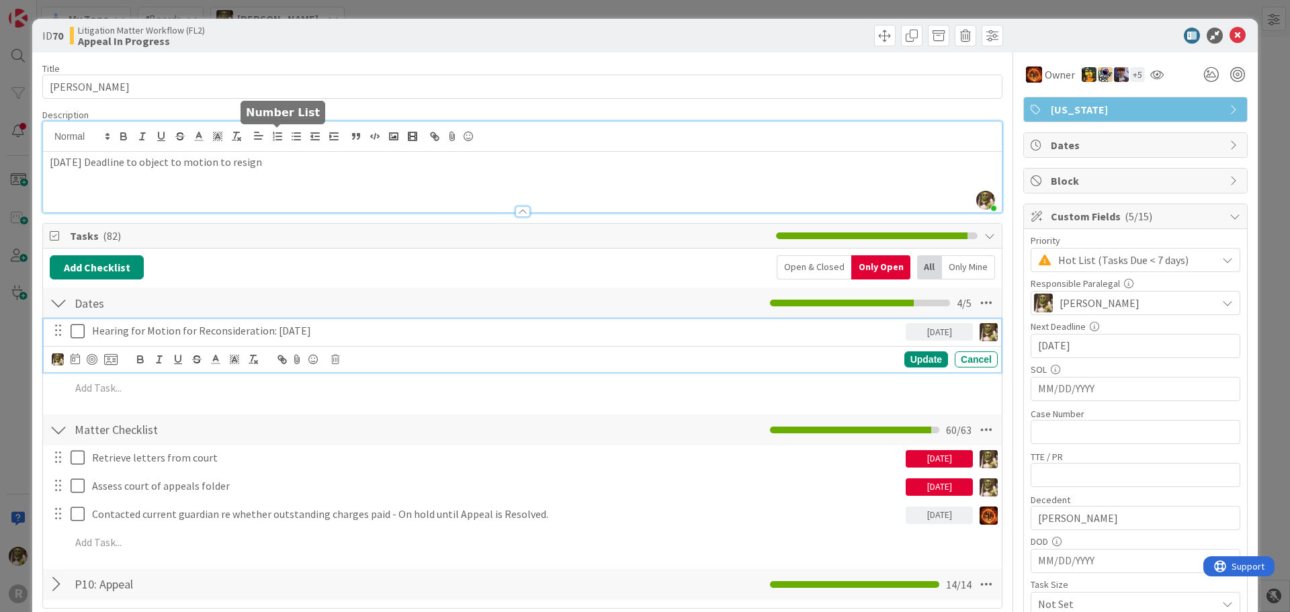
click at [274, 142] on div "[PERSON_NAME] just joined [DATE] Deadline to object to motion to resign" at bounding box center [522, 167] width 959 height 91
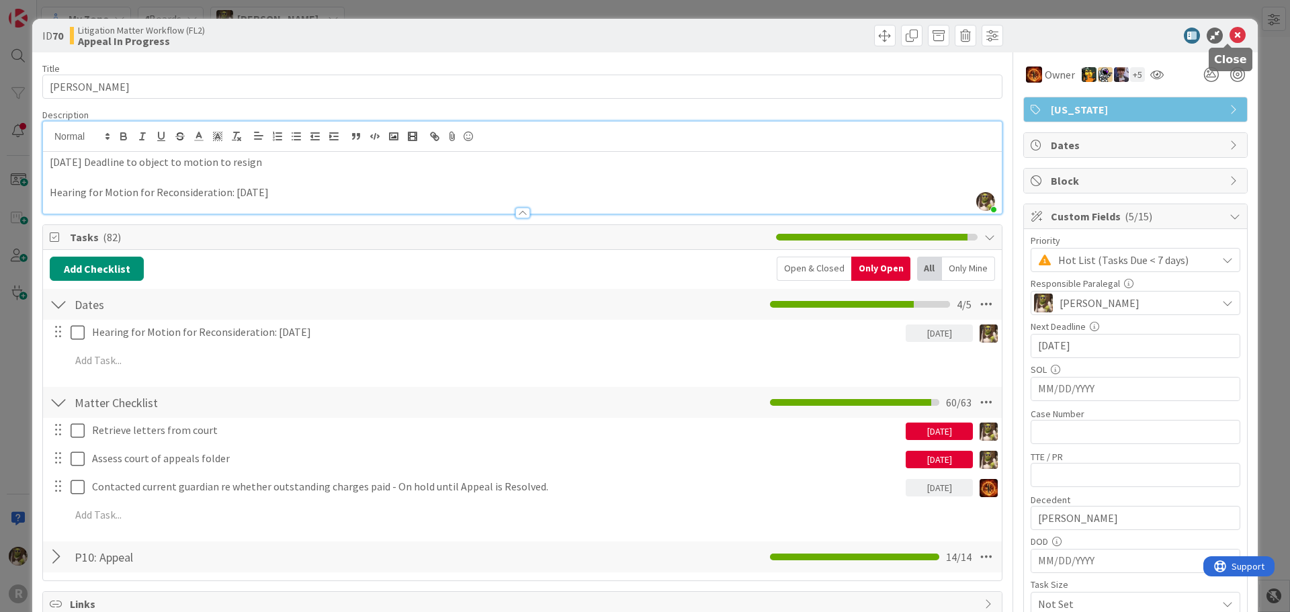
click at [1218, 33] on div at bounding box center [1129, 36] width 238 height 16
click at [1230, 31] on icon at bounding box center [1238, 36] width 16 height 16
